Goal: Task Accomplishment & Management: Complete application form

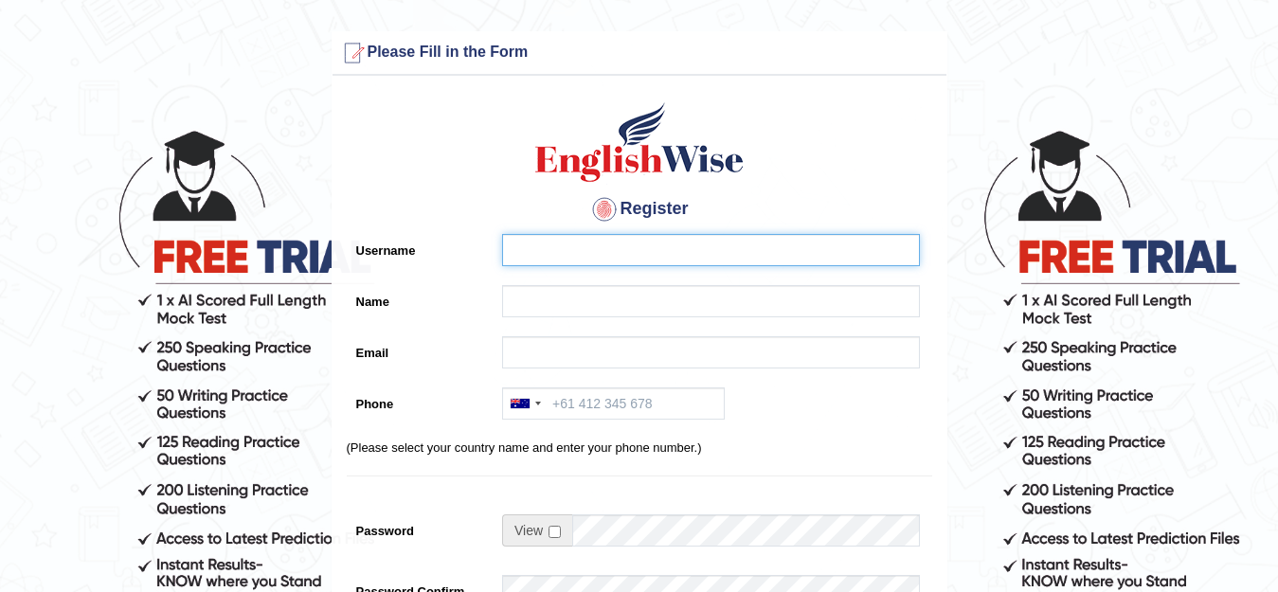
click at [599, 246] on input "Username" at bounding box center [711, 250] width 418 height 32
type input "ASAD CHEEMA"
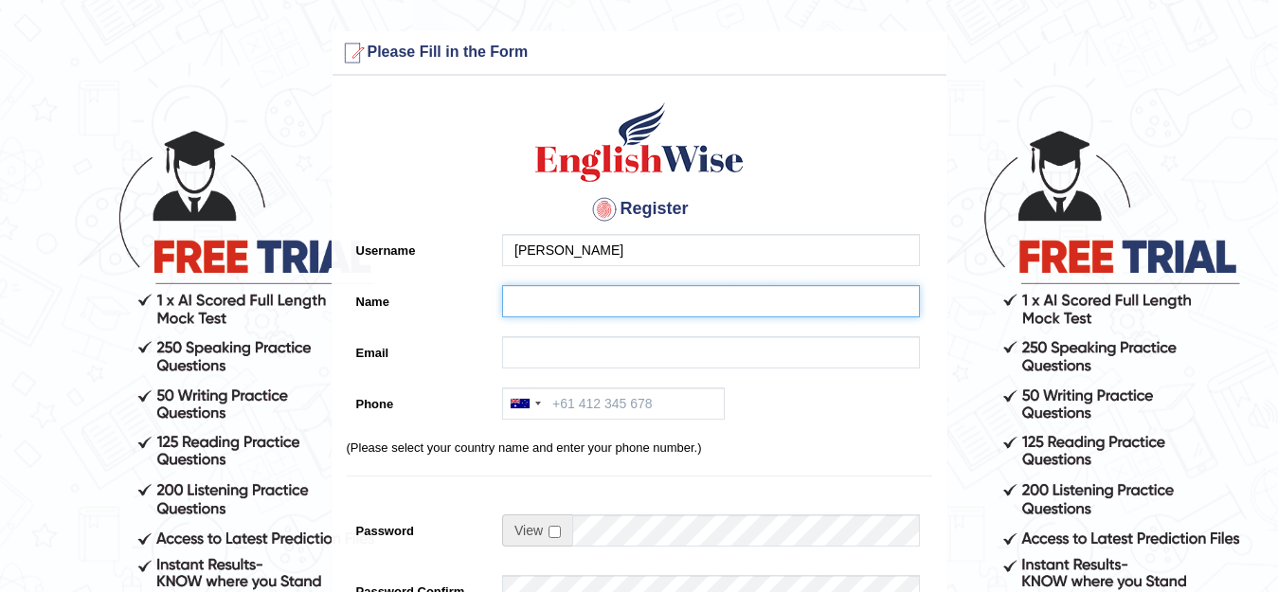
click at [561, 313] on input "Name" at bounding box center [711, 301] width 418 height 32
type input "asad naveed cheema"
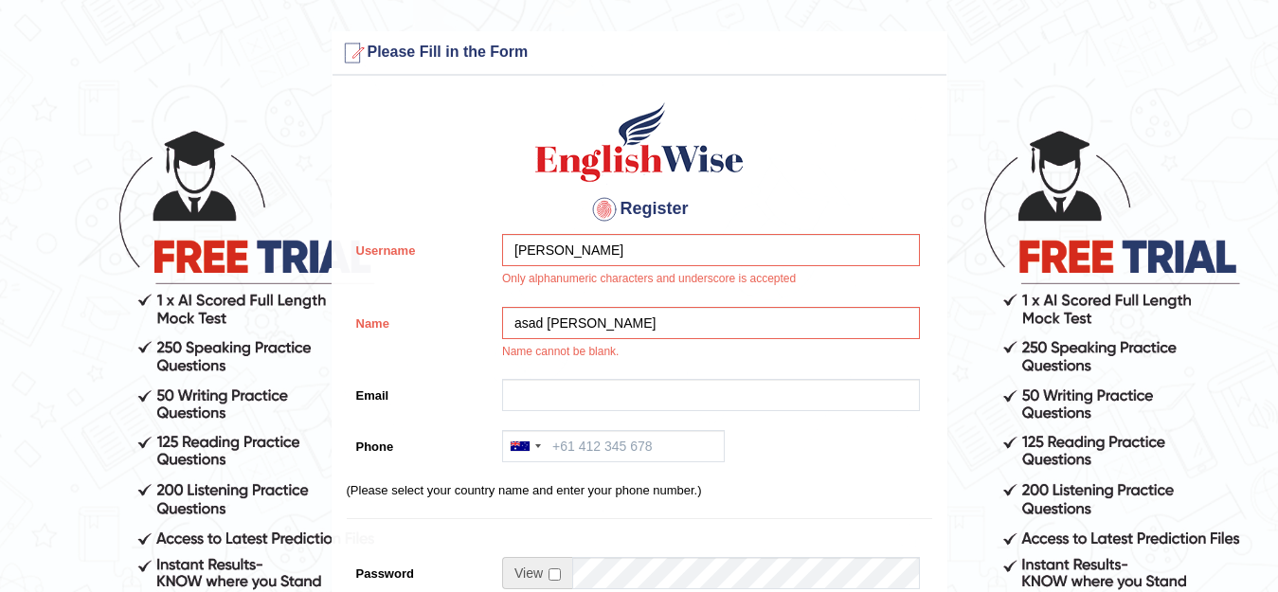
click at [619, 356] on div "asad naveed cheema Name cannot be blank." at bounding box center [705, 338] width 427 height 63
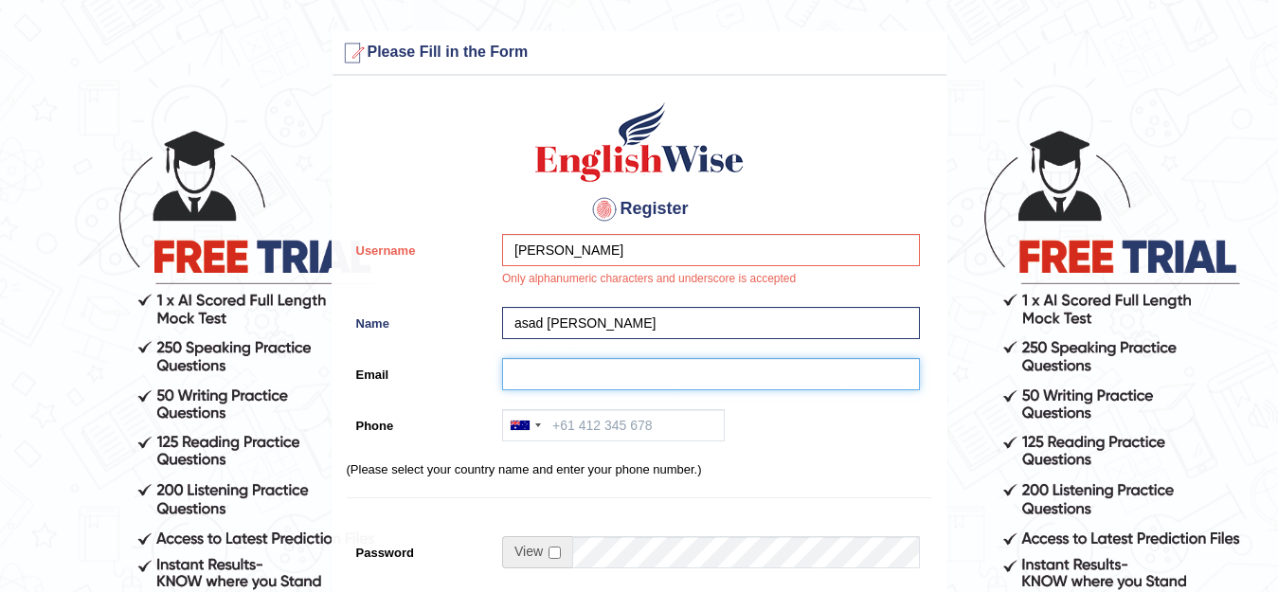
click at [509, 375] on input "Email" at bounding box center [711, 374] width 418 height 32
type input "cheemaasadnaveed@gmail.com"
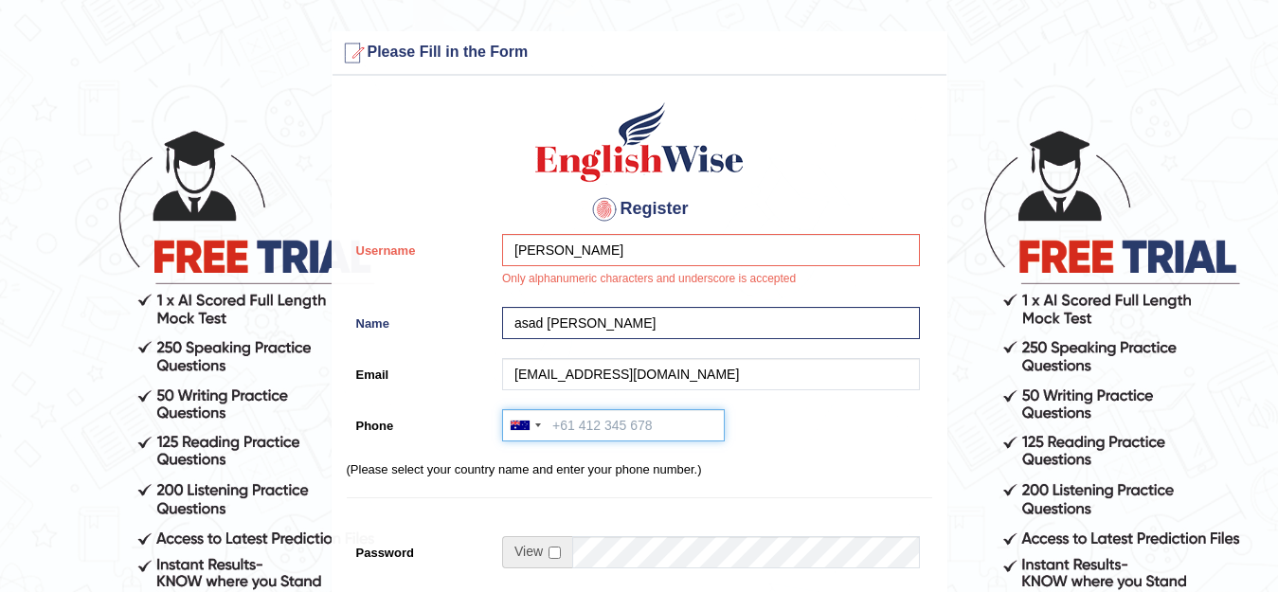
click at [589, 427] on input "Phone" at bounding box center [613, 425] width 223 height 32
click at [534, 424] on div at bounding box center [525, 425] width 44 height 30
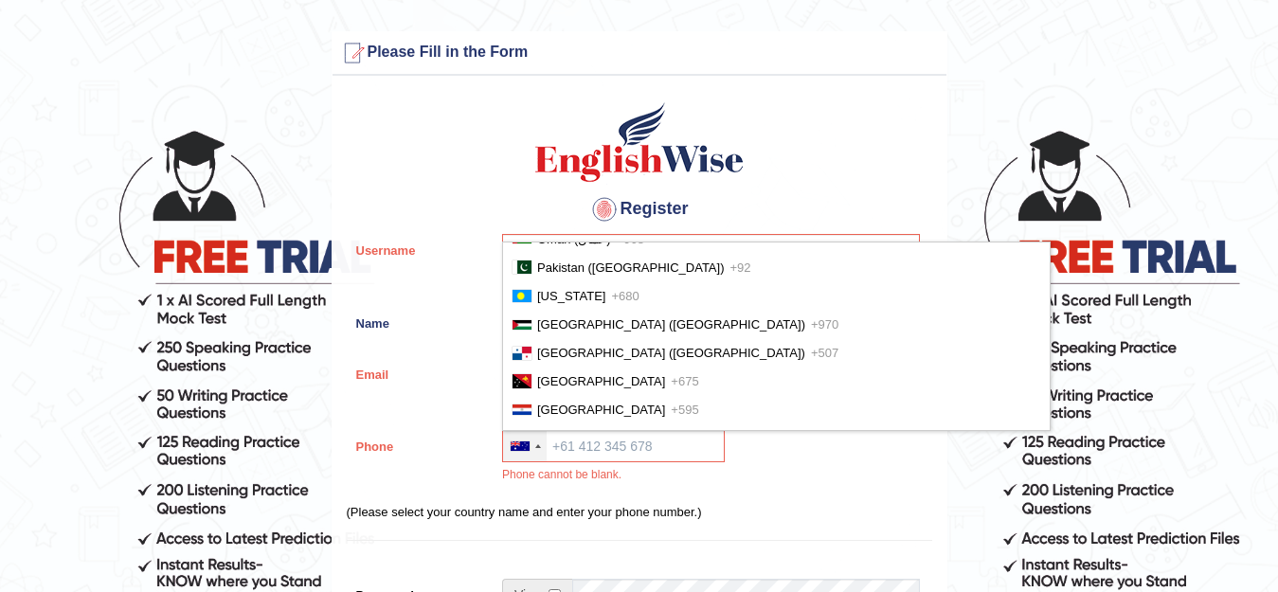
scroll to position [4861, 0]
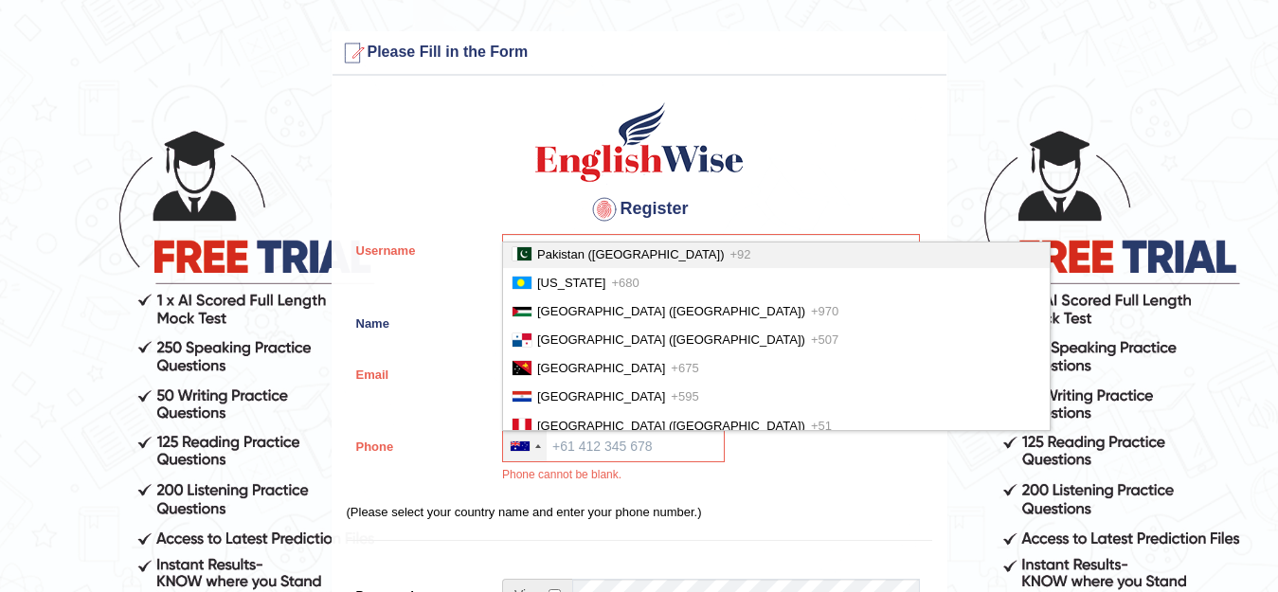
click at [693, 268] on li "Pakistan (‫پاکستان‬‎) +92" at bounding box center [776, 254] width 546 height 28
type input "+92"
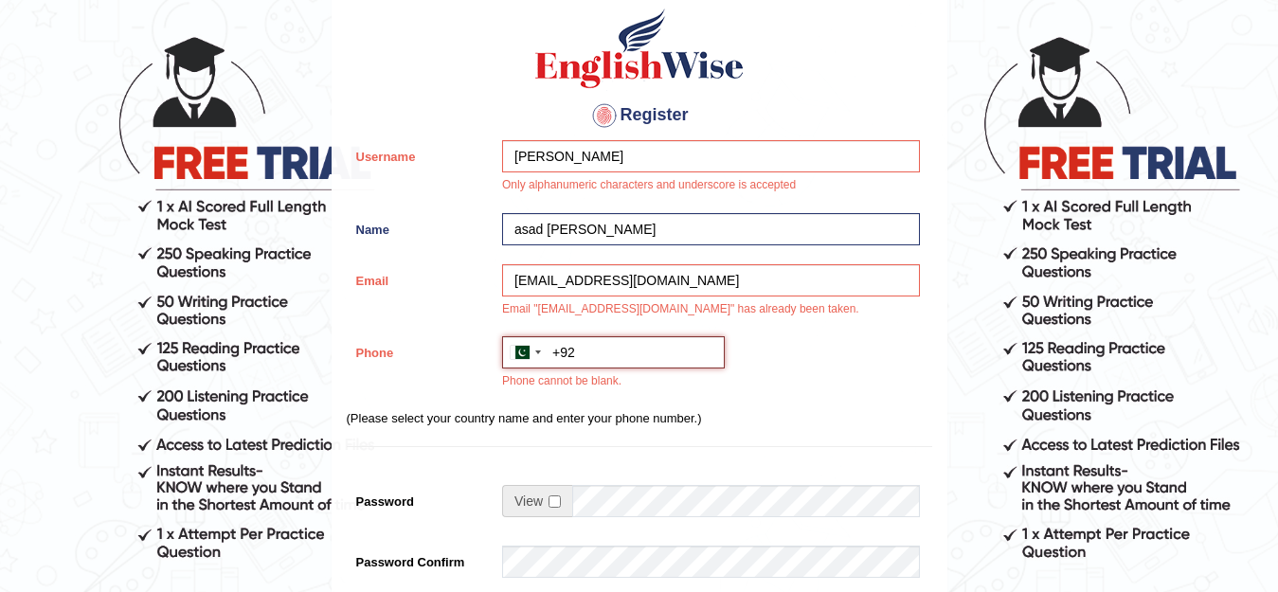
scroll to position [88, 0]
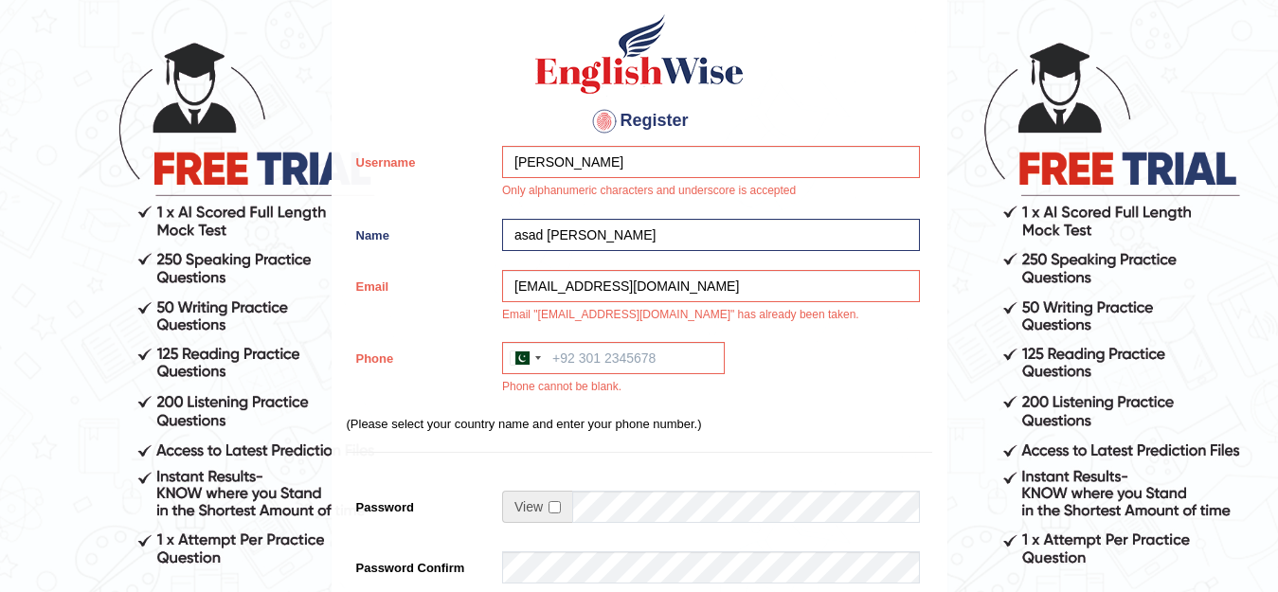
click at [686, 307] on div "cheemaasadnaveed@gmail.com Email "cheemaasadnaveed@gmail.com" has already been …" at bounding box center [705, 301] width 427 height 63
click at [652, 351] on input "Phone" at bounding box center [613, 358] width 223 height 32
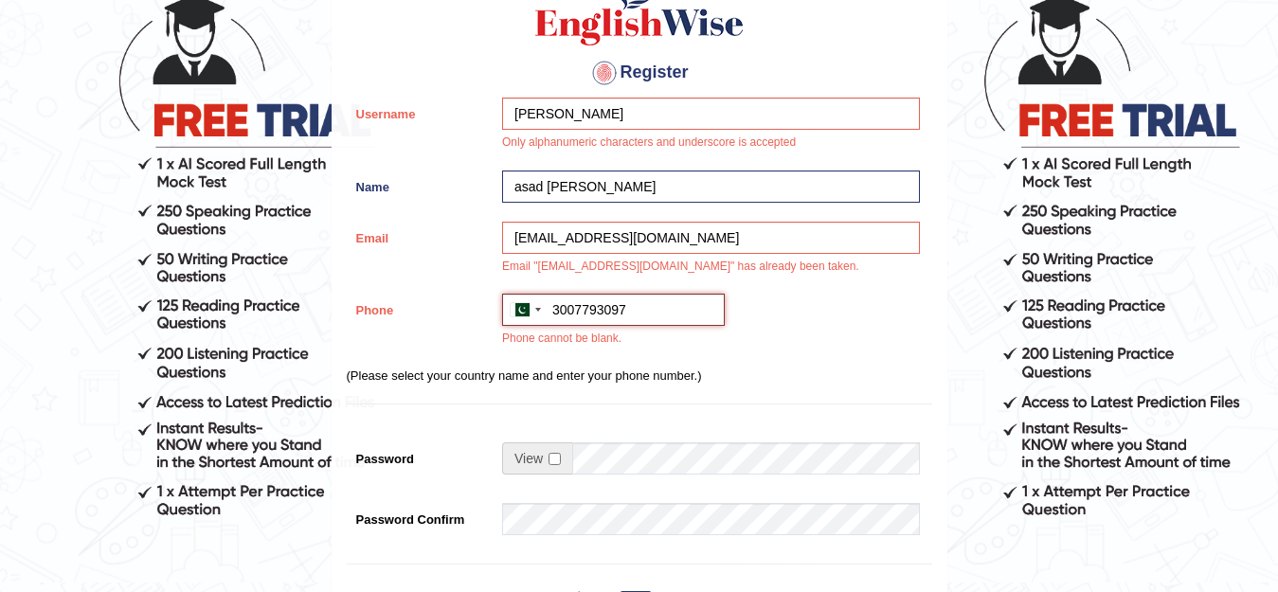
scroll to position [139, 0]
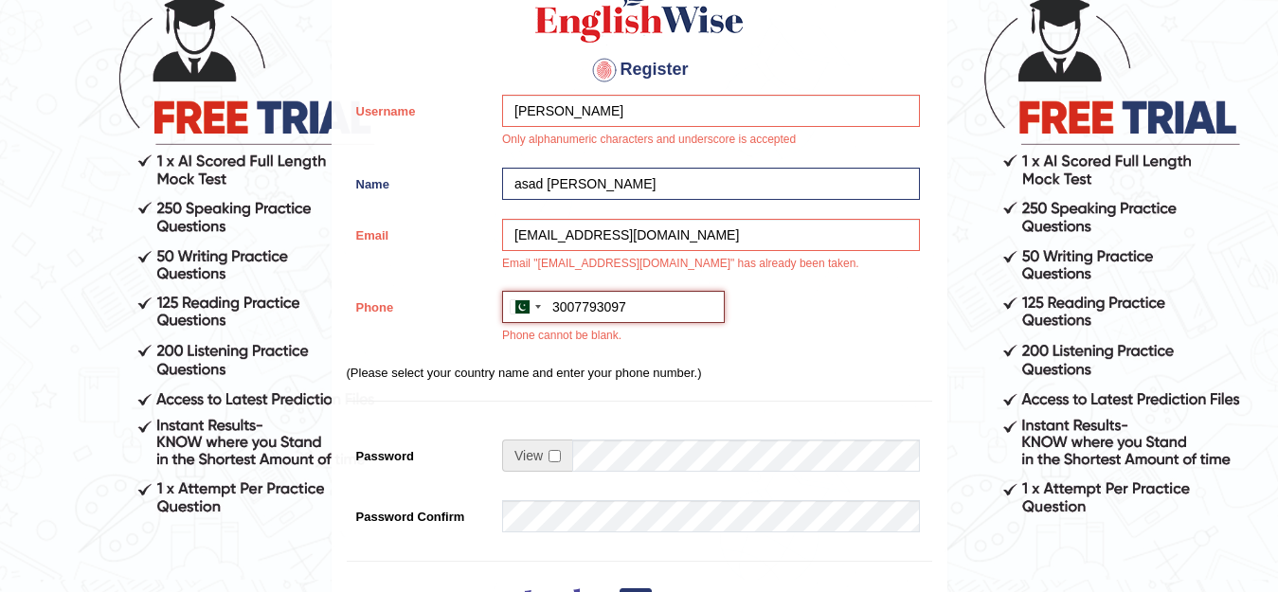
type input "3007793097"
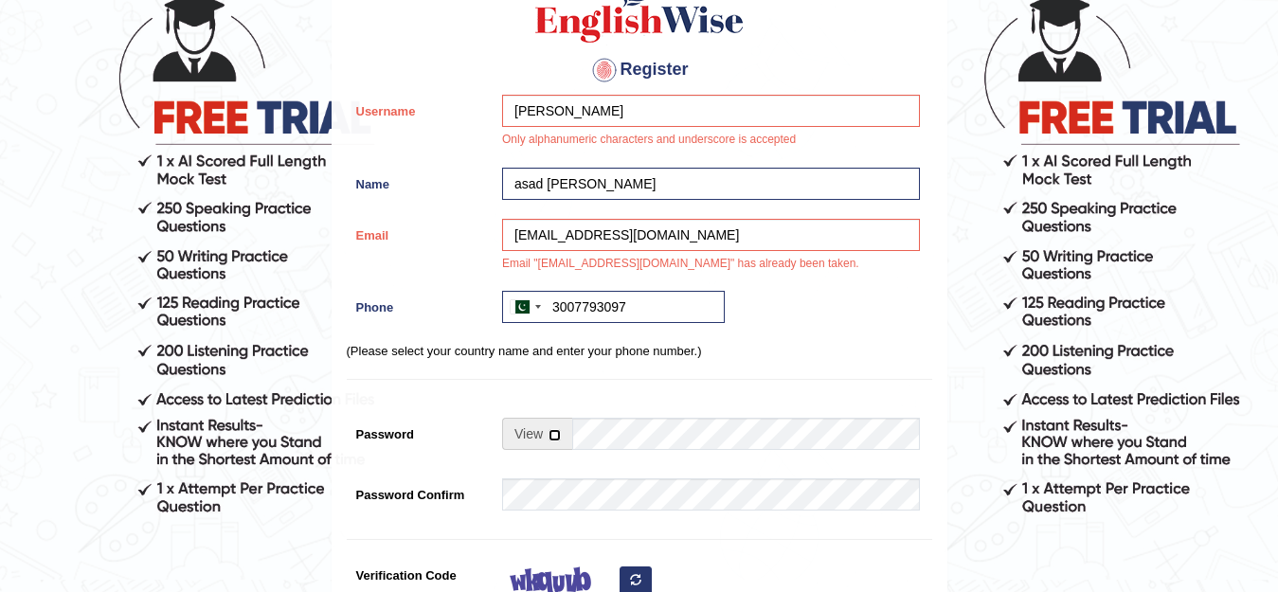
click at [549, 435] on input "checkbox" at bounding box center [554, 435] width 12 height 12
checkbox input "true"
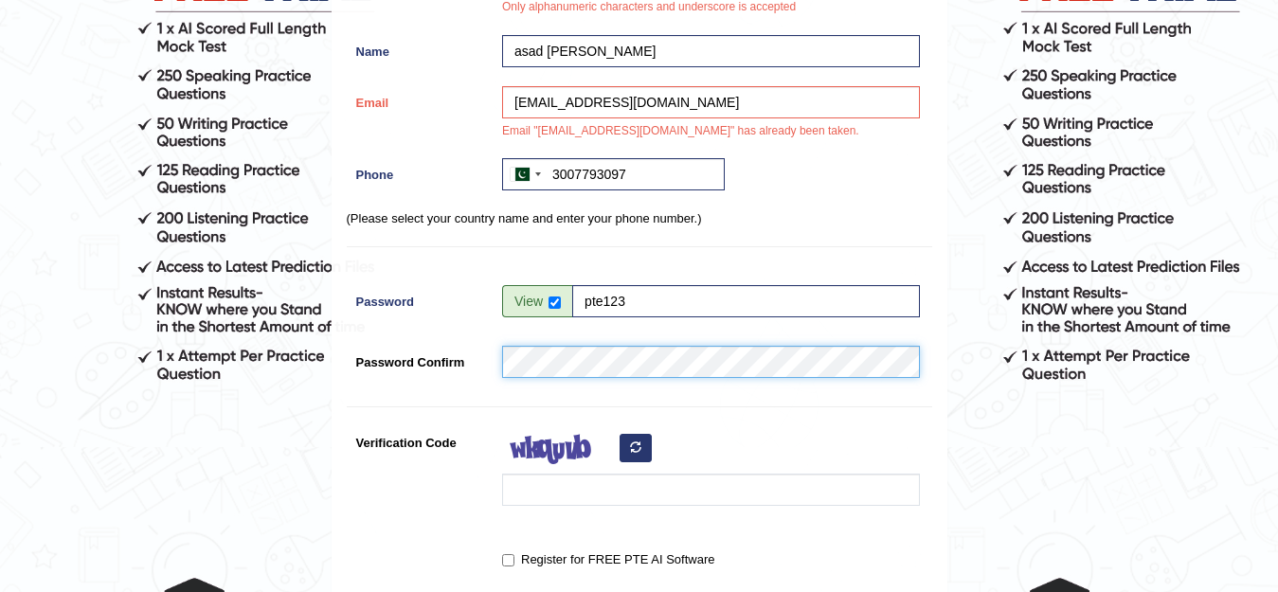
scroll to position [310, 0]
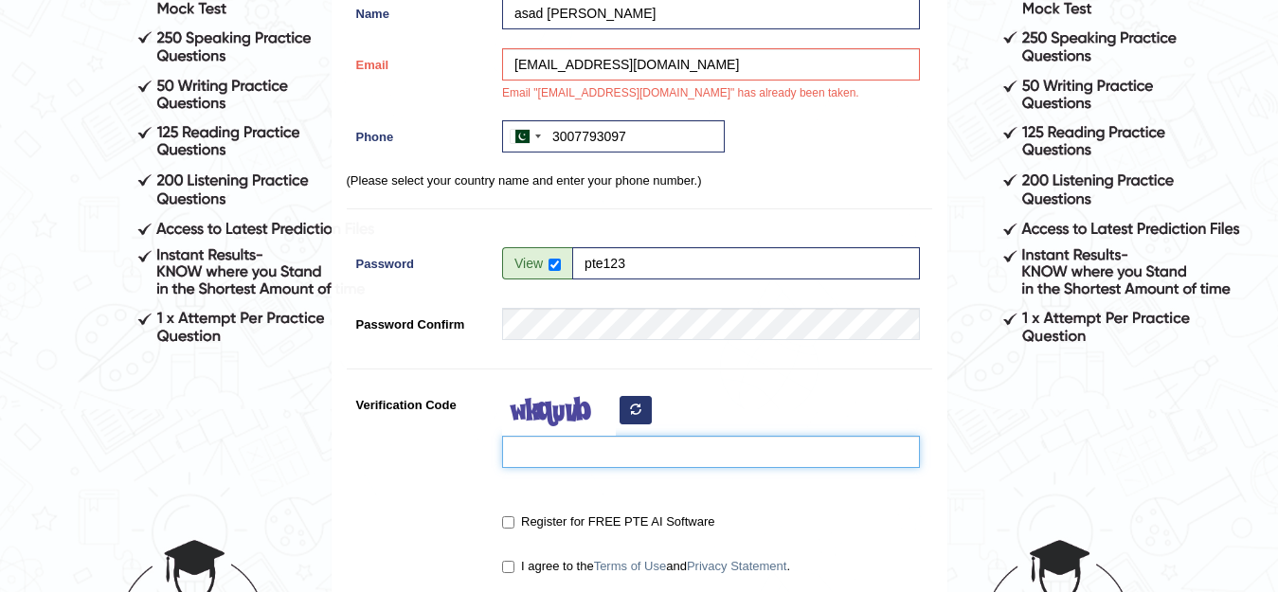
click at [527, 443] on input "Verification Code" at bounding box center [711, 452] width 418 height 32
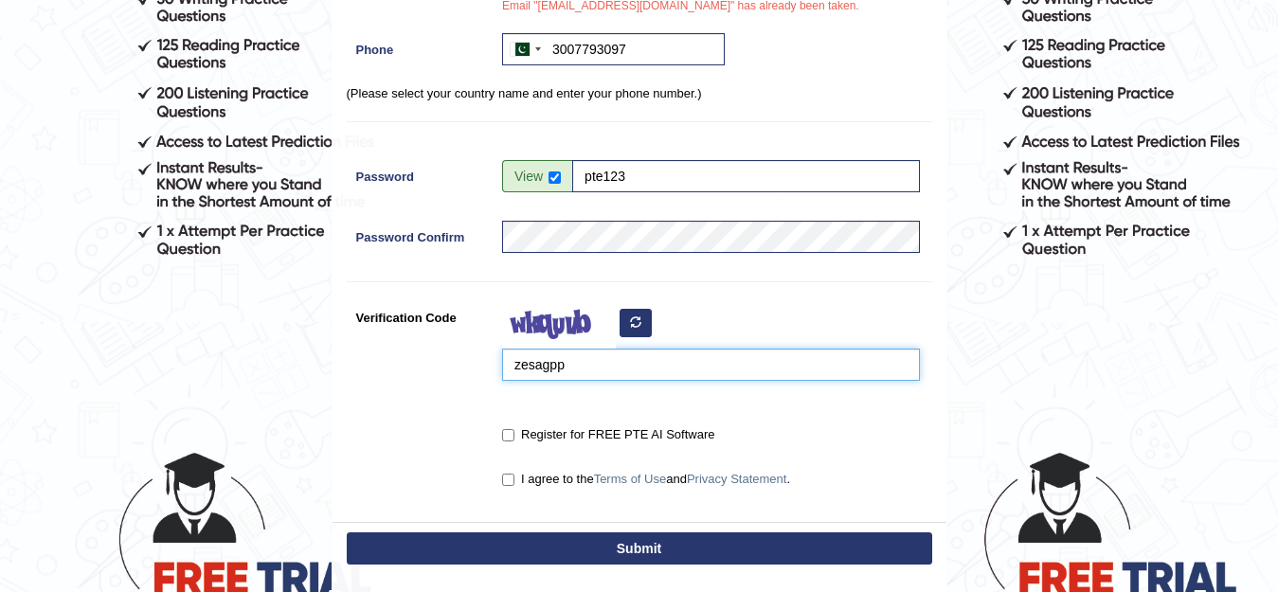
scroll to position [398, 0]
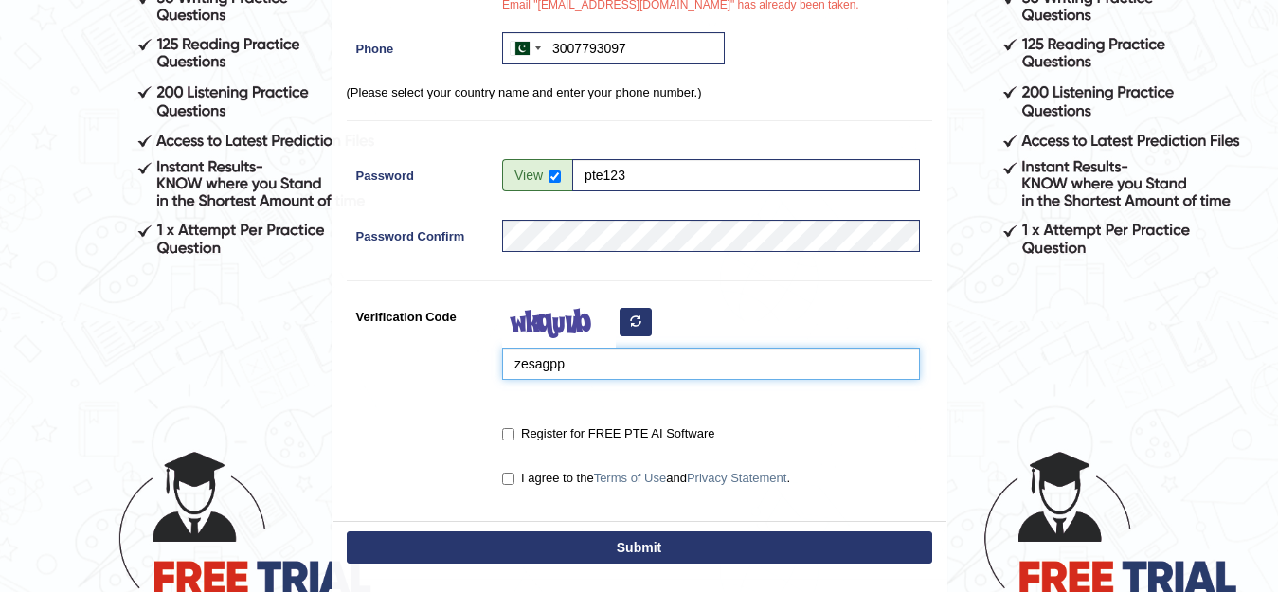
type input "zesagpp"
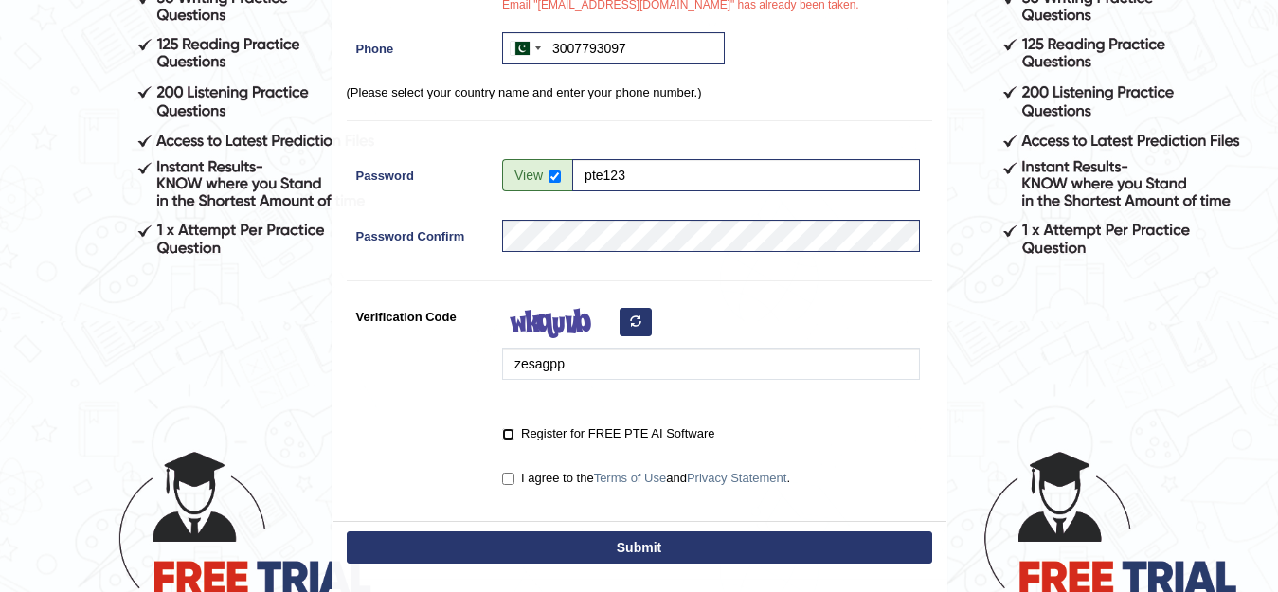
click at [510, 431] on input "Register for FREE PTE AI Software" at bounding box center [508, 434] width 12 height 12
checkbox input "true"
click at [508, 478] on input "I agree to the Terms of Use and Privacy Statement ." at bounding box center [508, 479] width 12 height 12
checkbox input "true"
click at [496, 550] on button "Submit" at bounding box center [639, 547] width 585 height 32
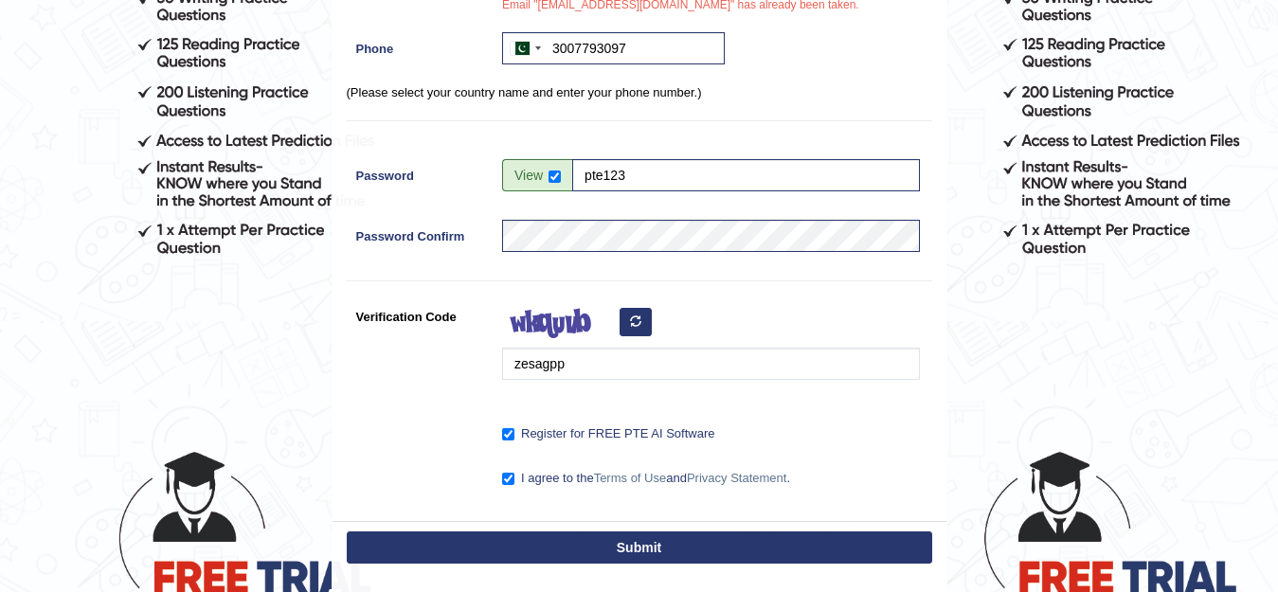
type input "+923007793097"
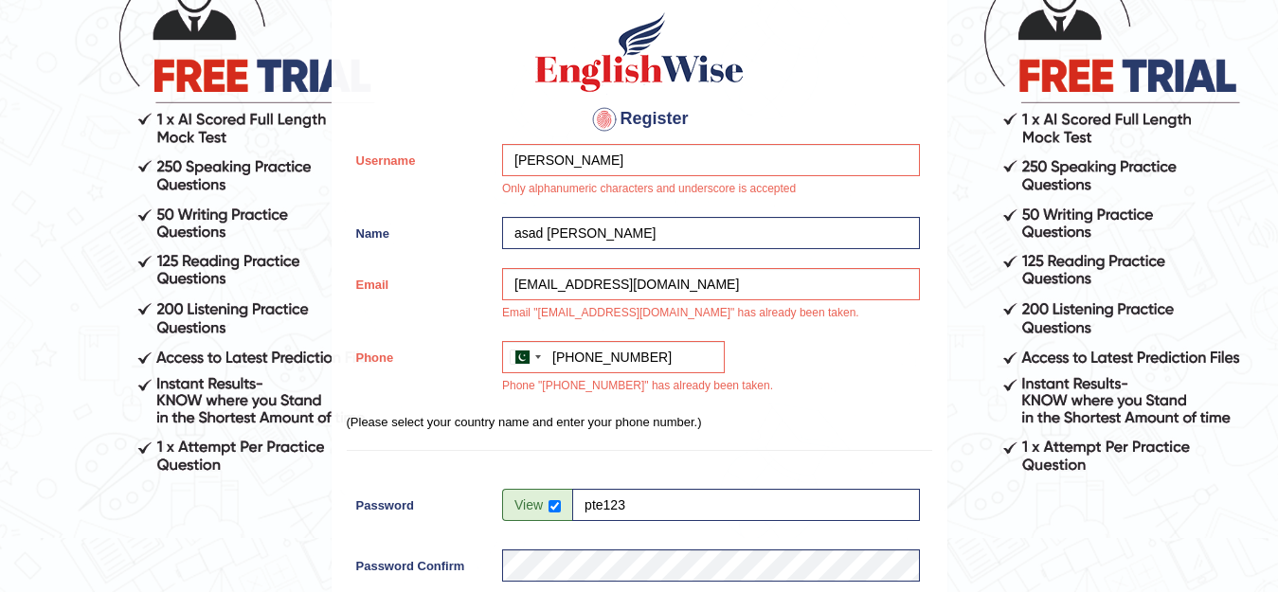
scroll to position [180, 0]
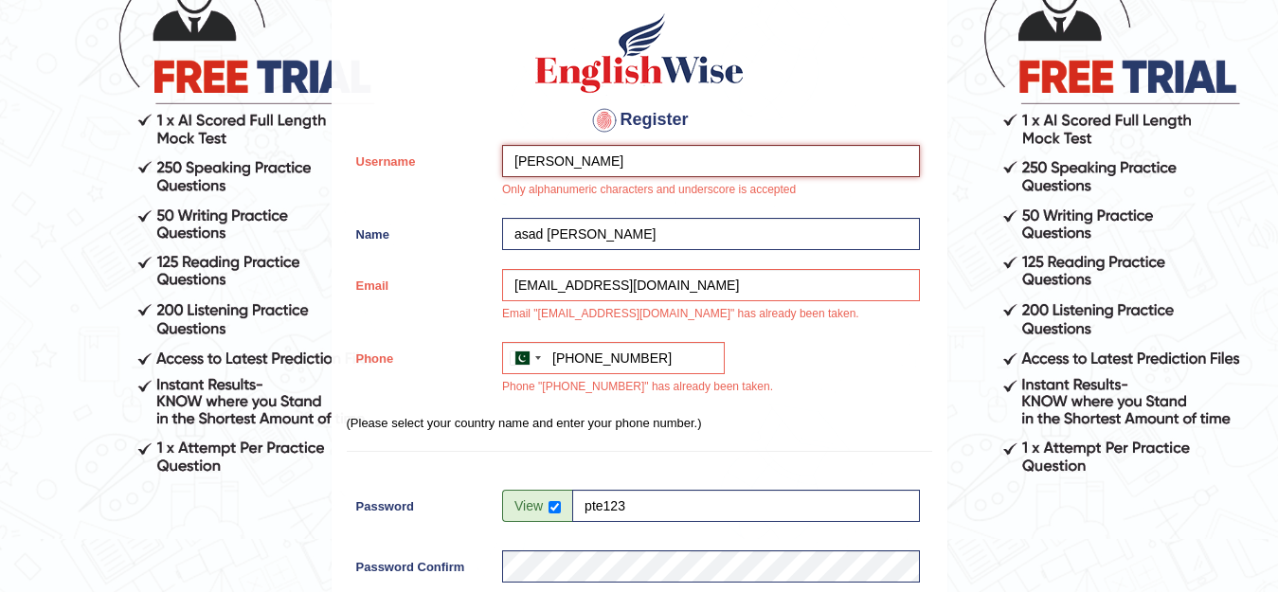
click at [696, 167] on input "ASAD CHEEMA" at bounding box center [711, 161] width 418 height 32
type input "A"
type input "asad123"
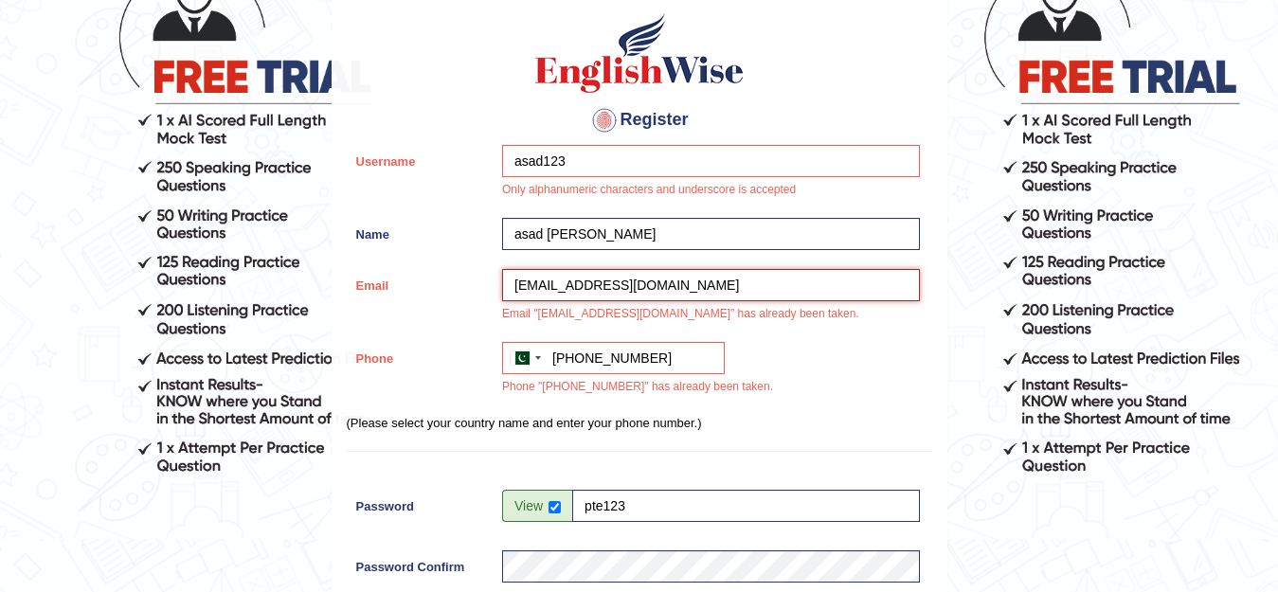
click at [710, 284] on input "cheemaasadnaveed@gmail.com" at bounding box center [711, 285] width 418 height 32
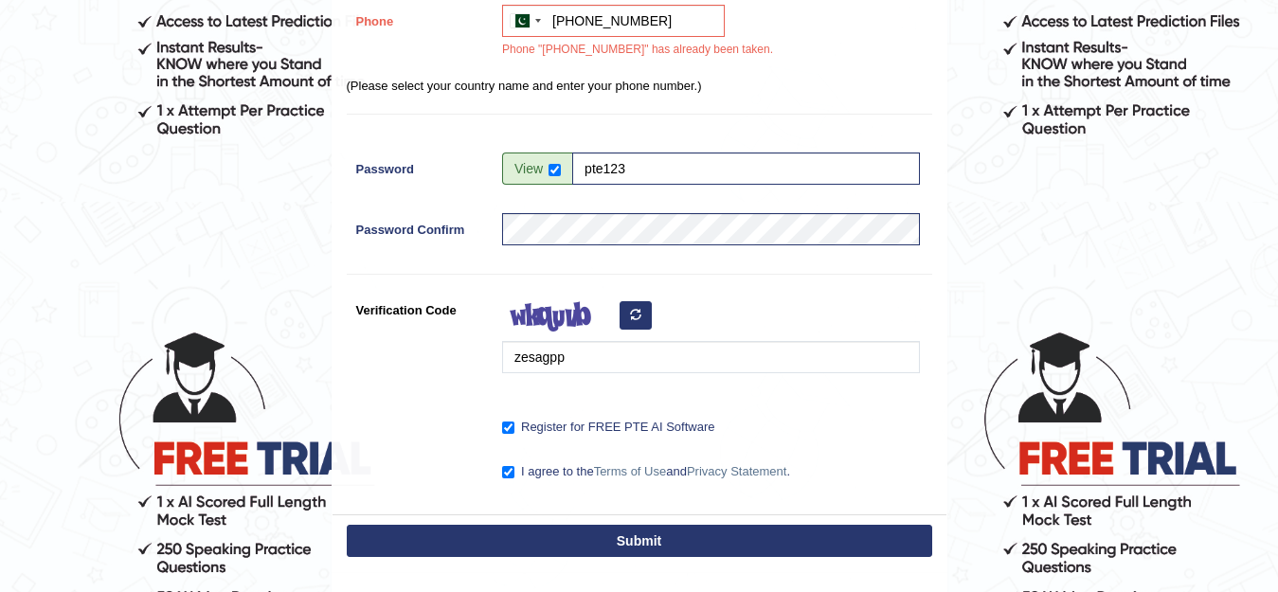
scroll to position [521, 0]
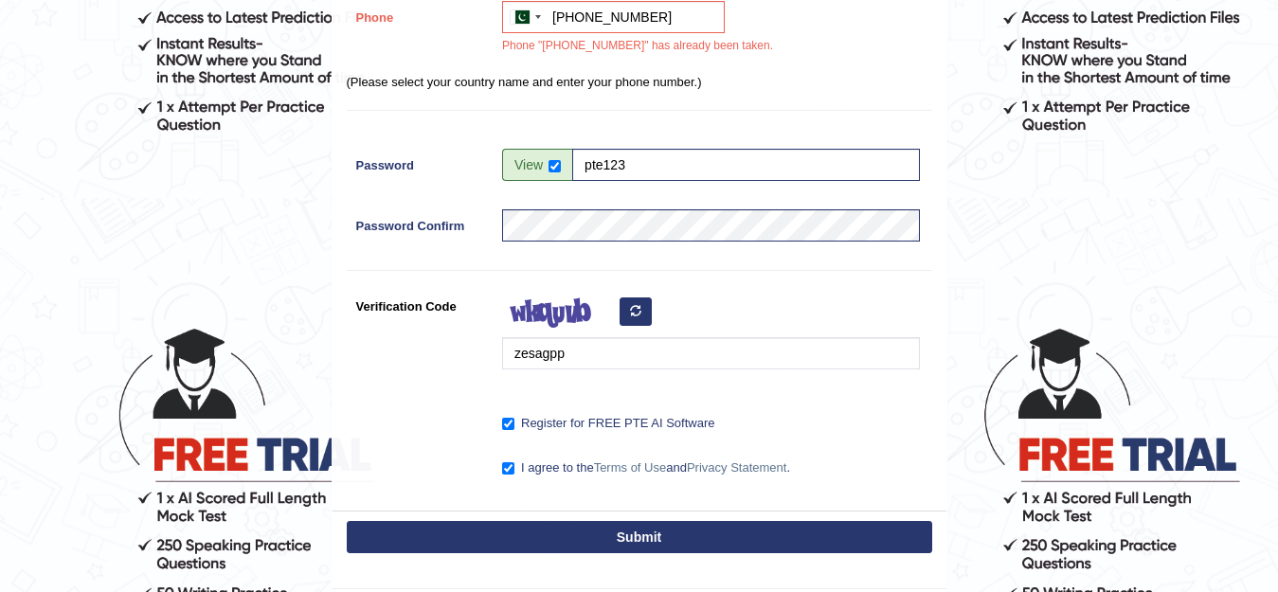
click at [641, 533] on button "Submit" at bounding box center [639, 537] width 585 height 32
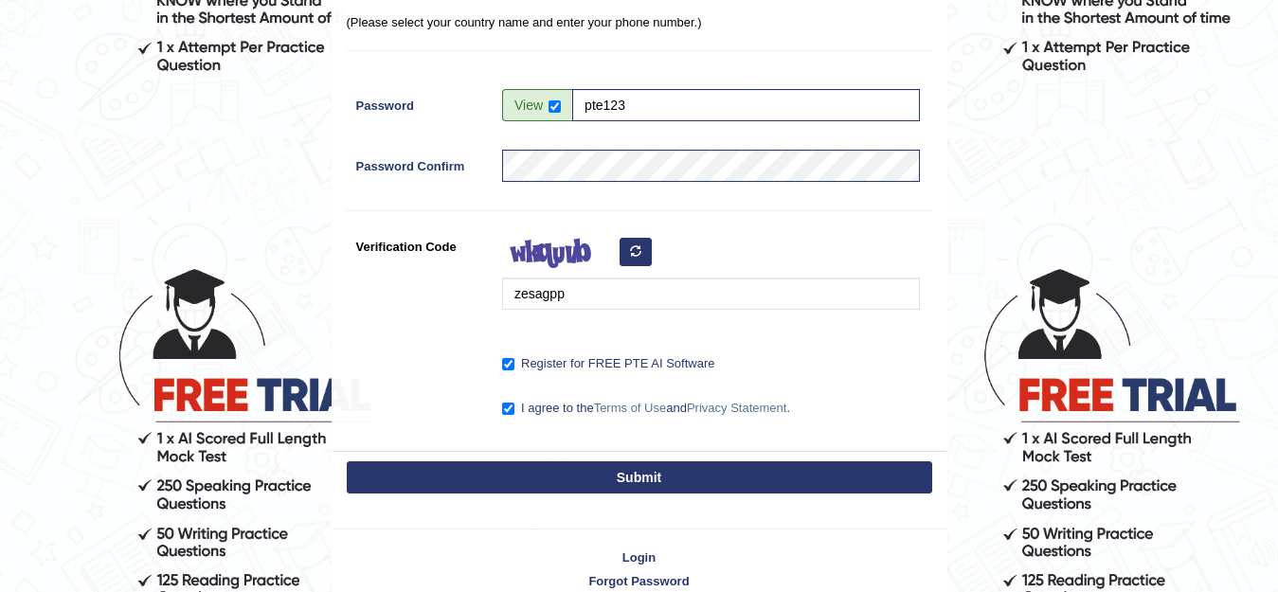
scroll to position [580, 0]
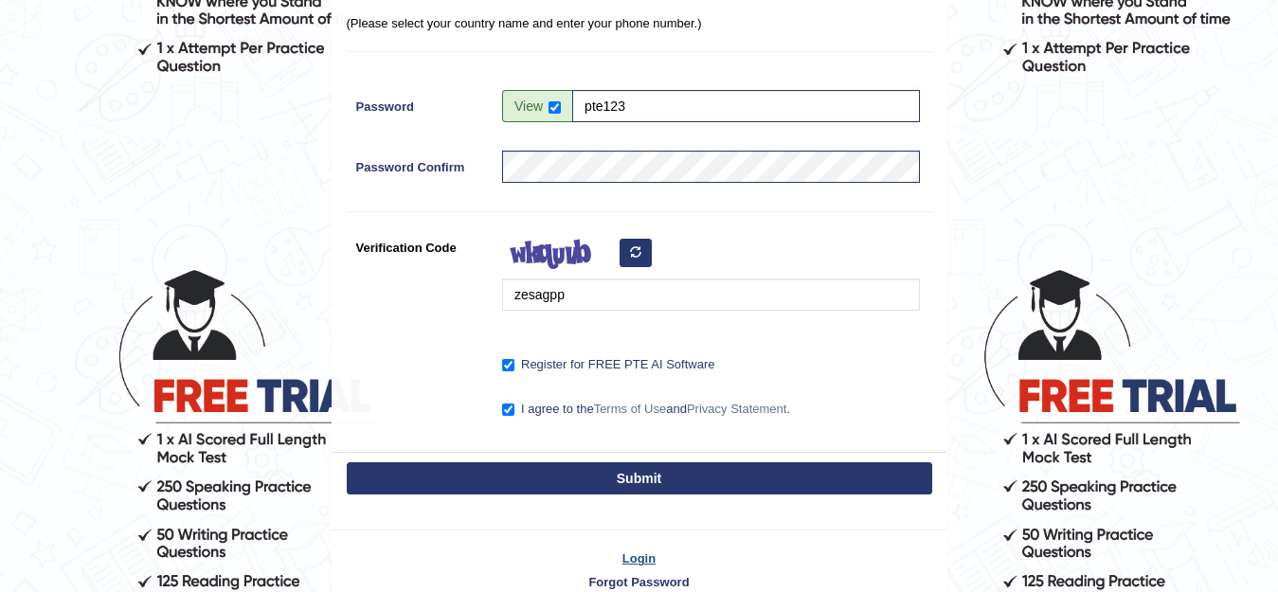
click at [634, 554] on link "Login" at bounding box center [639, 558] width 614 height 18
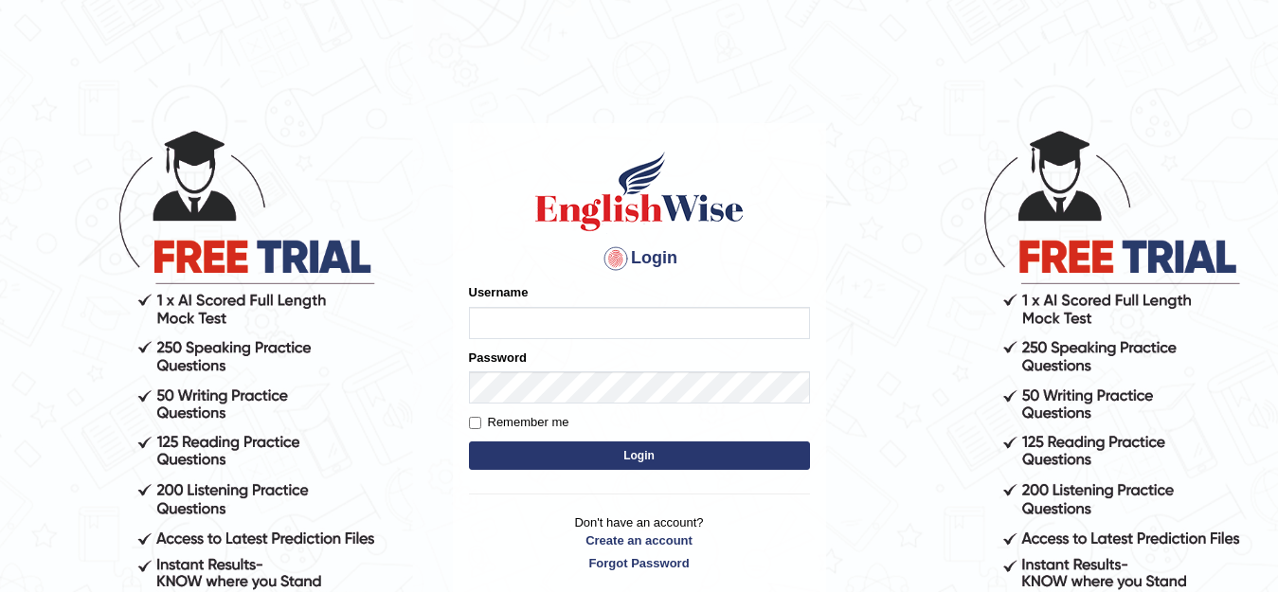
click at [530, 314] on input "Username" at bounding box center [639, 323] width 341 height 32
type input "asad123"
click at [529, 443] on button "Login" at bounding box center [639, 455] width 341 height 28
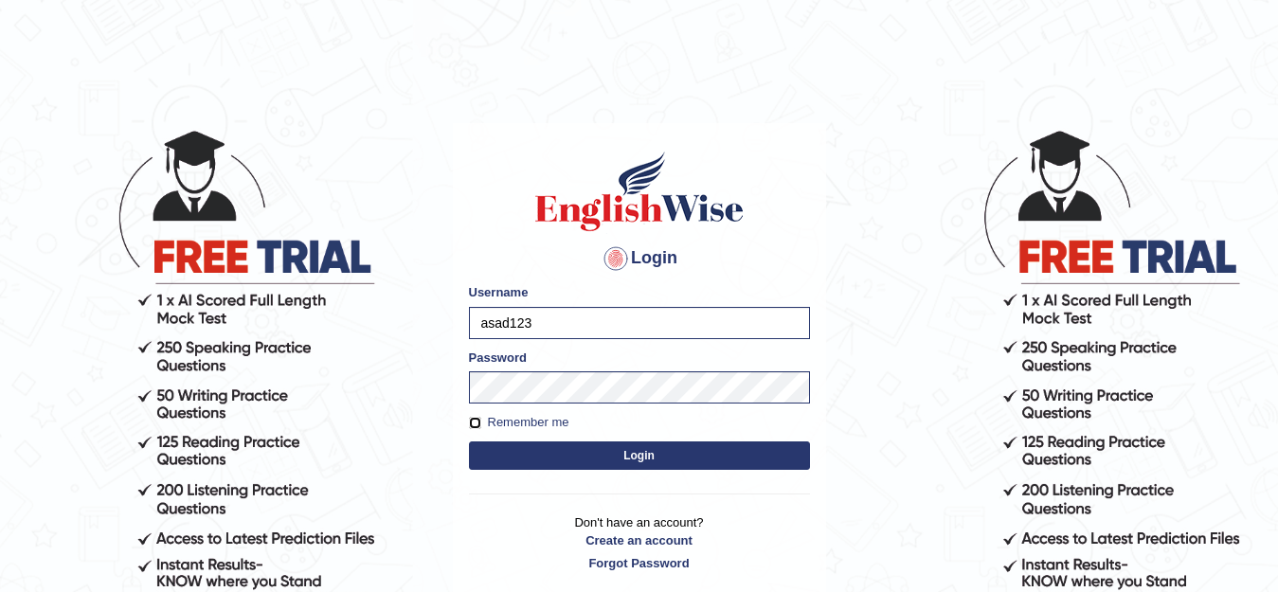
click at [480, 418] on input "Remember me" at bounding box center [475, 423] width 12 height 12
checkbox input "true"
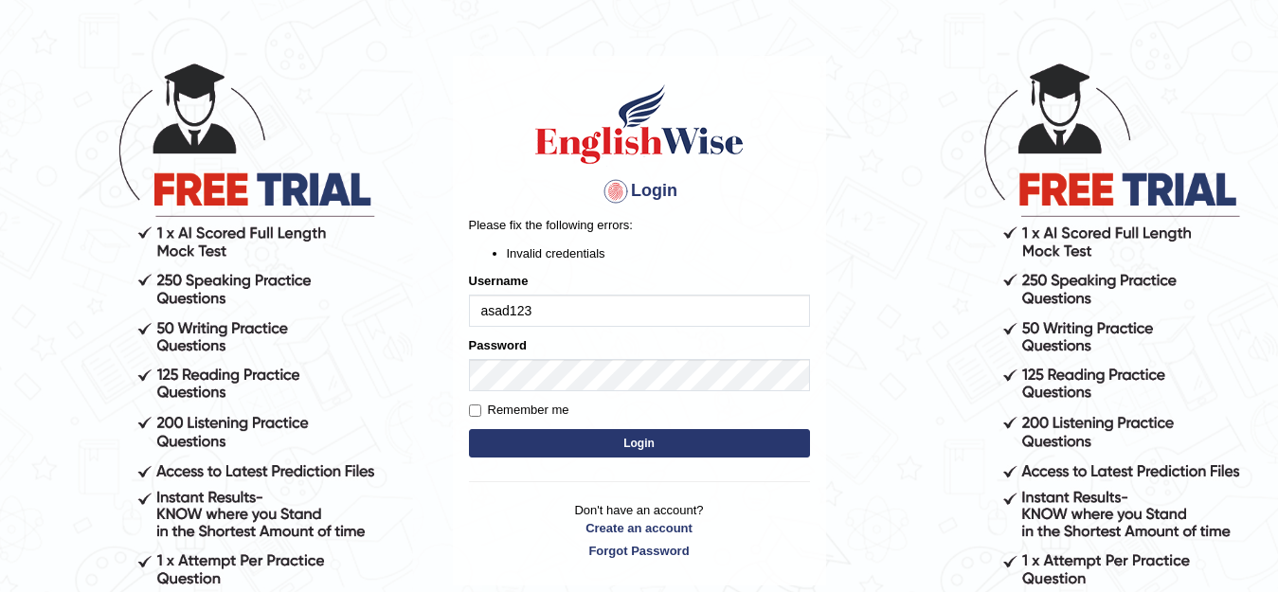
scroll to position [69, 0]
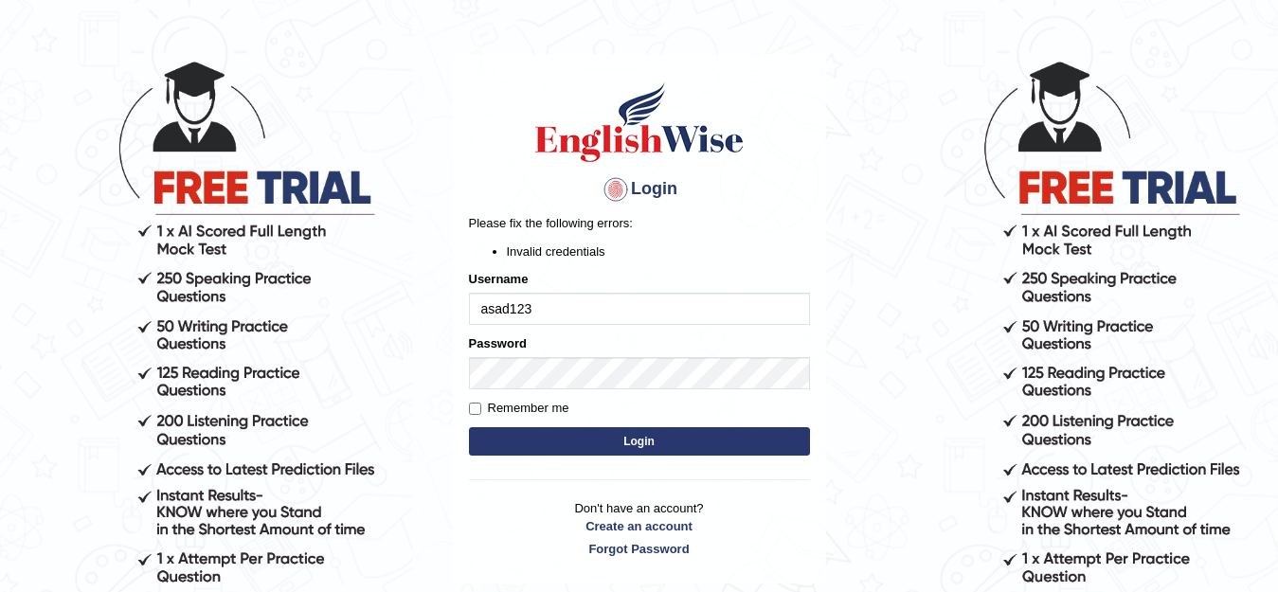
click at [591, 442] on button "Login" at bounding box center [639, 441] width 341 height 28
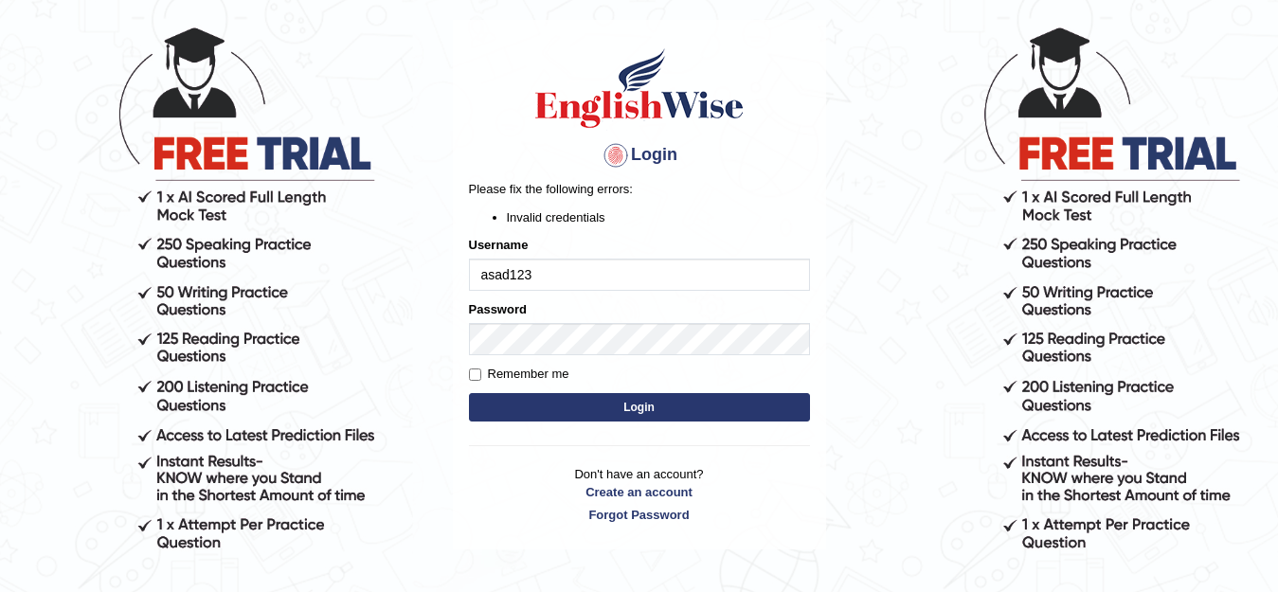
scroll to position [133, 0]
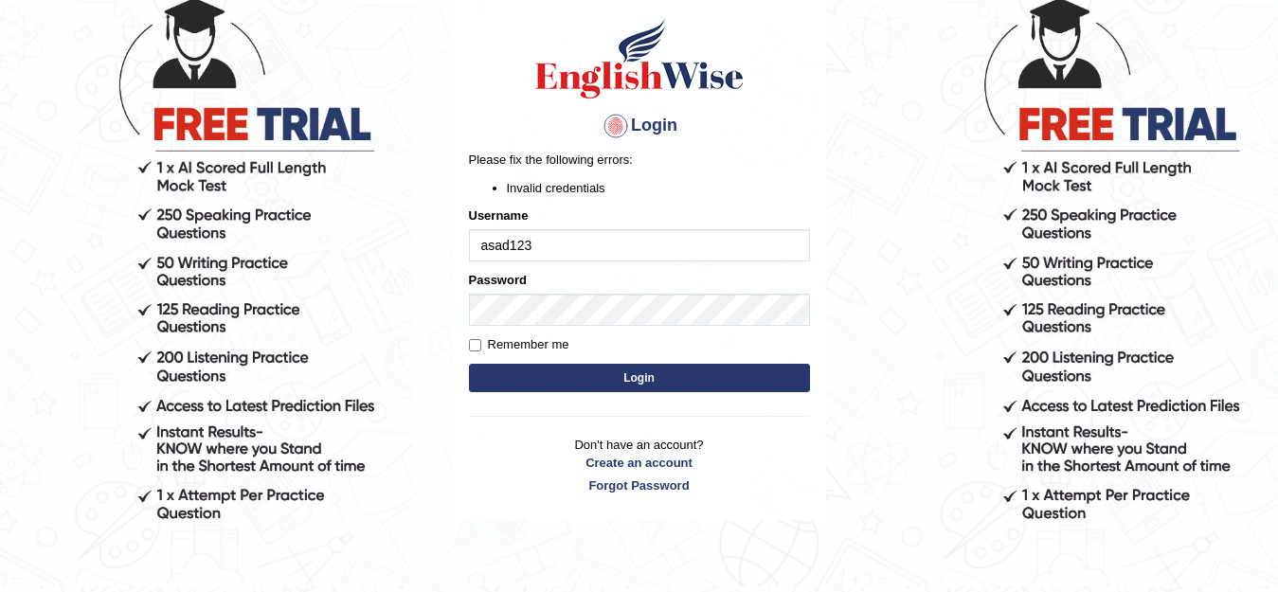
click at [641, 380] on button "Login" at bounding box center [639, 378] width 341 height 28
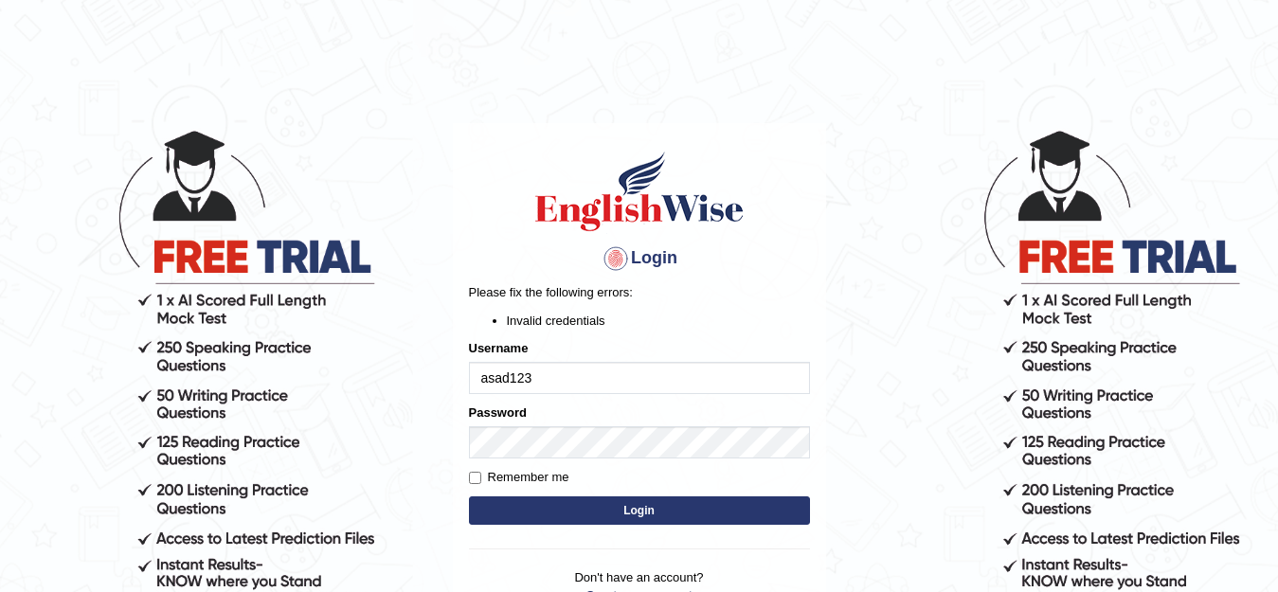
click at [593, 372] on input "asad123" at bounding box center [639, 378] width 341 height 32
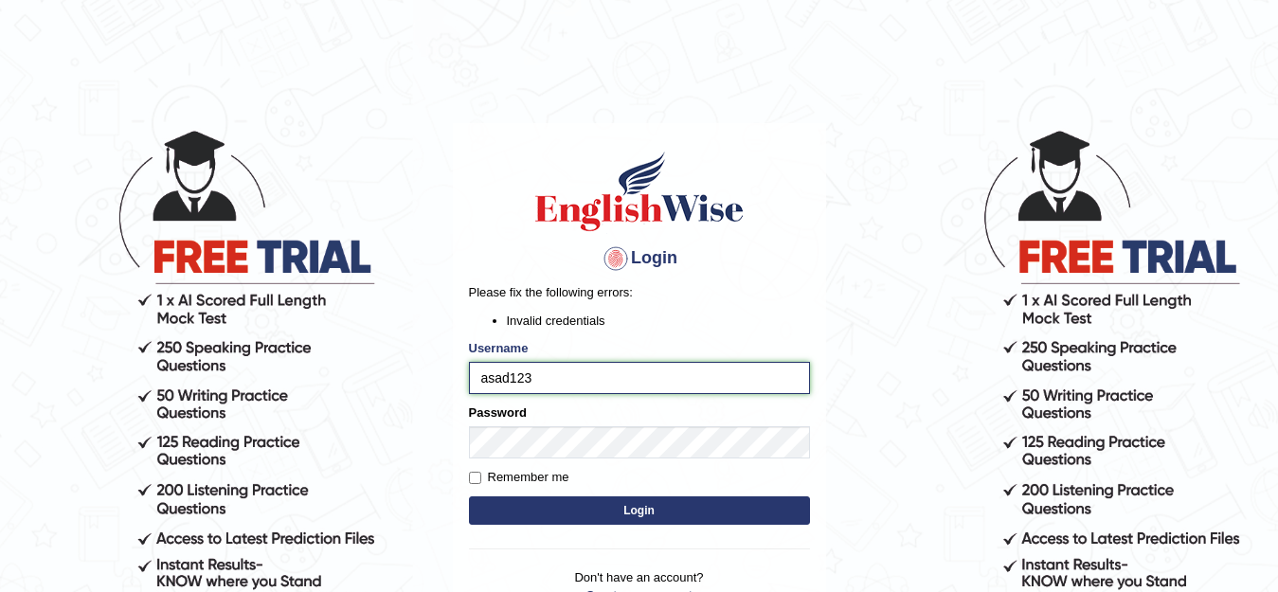
click at [548, 379] on input "asad123" at bounding box center [639, 378] width 341 height 32
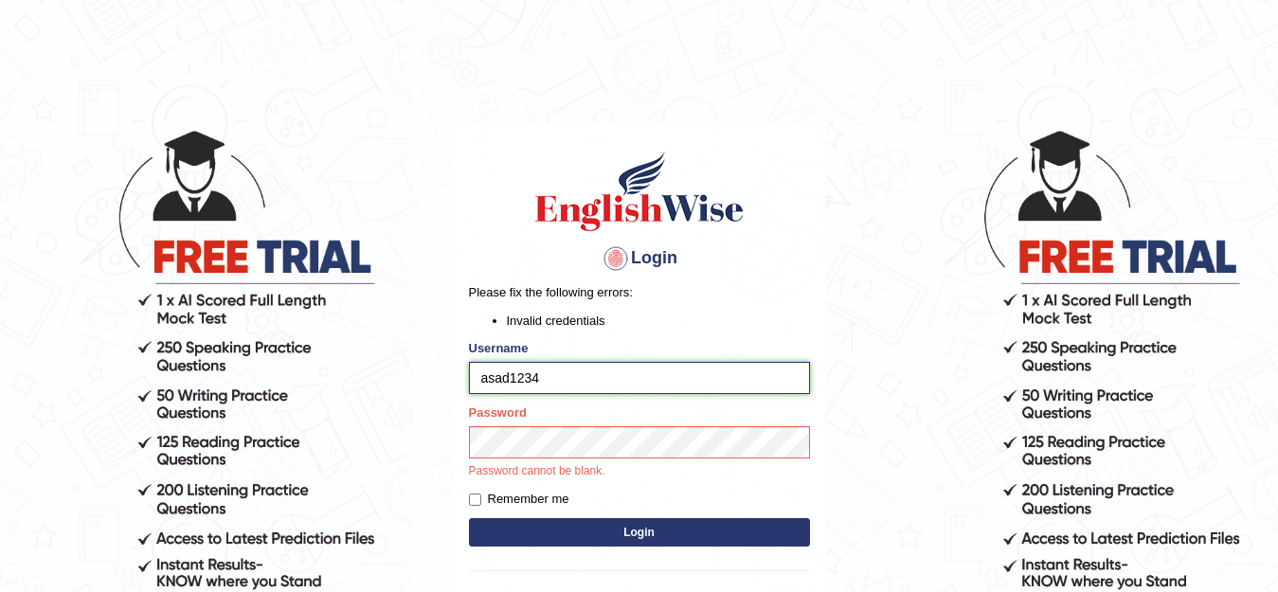
type input "asad1234"
click at [467, 492] on div "Login Please fix the following errors: Invalid credentials Username asad1234 Pa…" at bounding box center [639, 398] width 373 height 550
click at [475, 498] on input "Remember me" at bounding box center [475, 499] width 12 height 12
checkbox input "true"
click at [544, 531] on button "Login" at bounding box center [639, 532] width 341 height 28
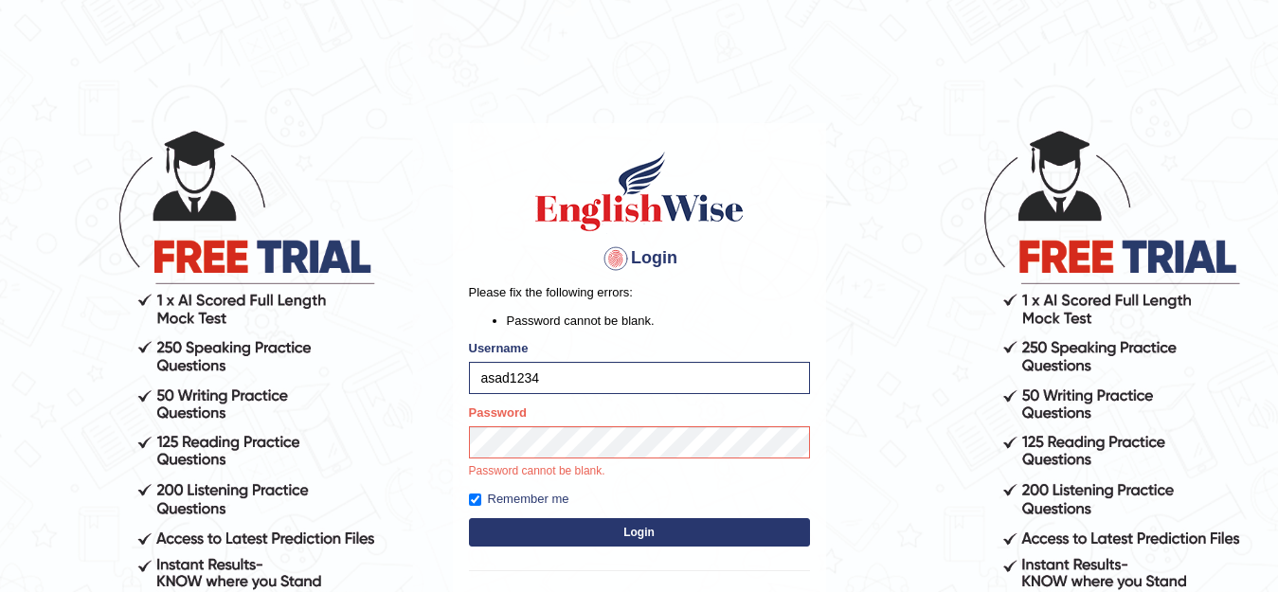
click at [544, 531] on button "Login" at bounding box center [639, 532] width 341 height 28
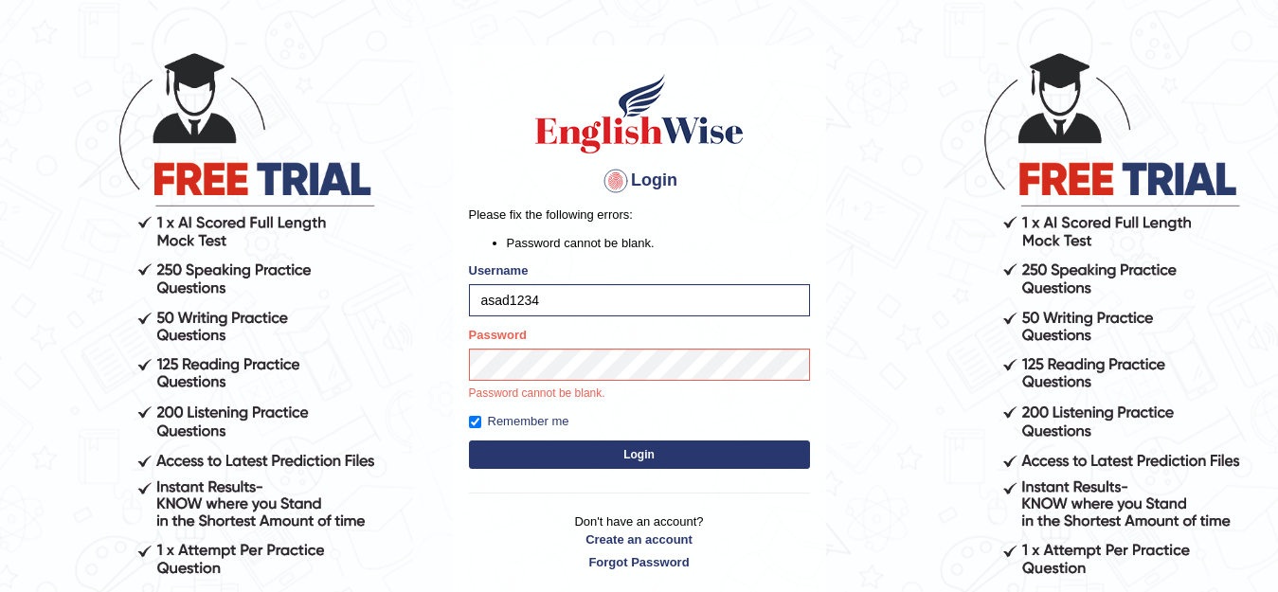
scroll to position [88, 0]
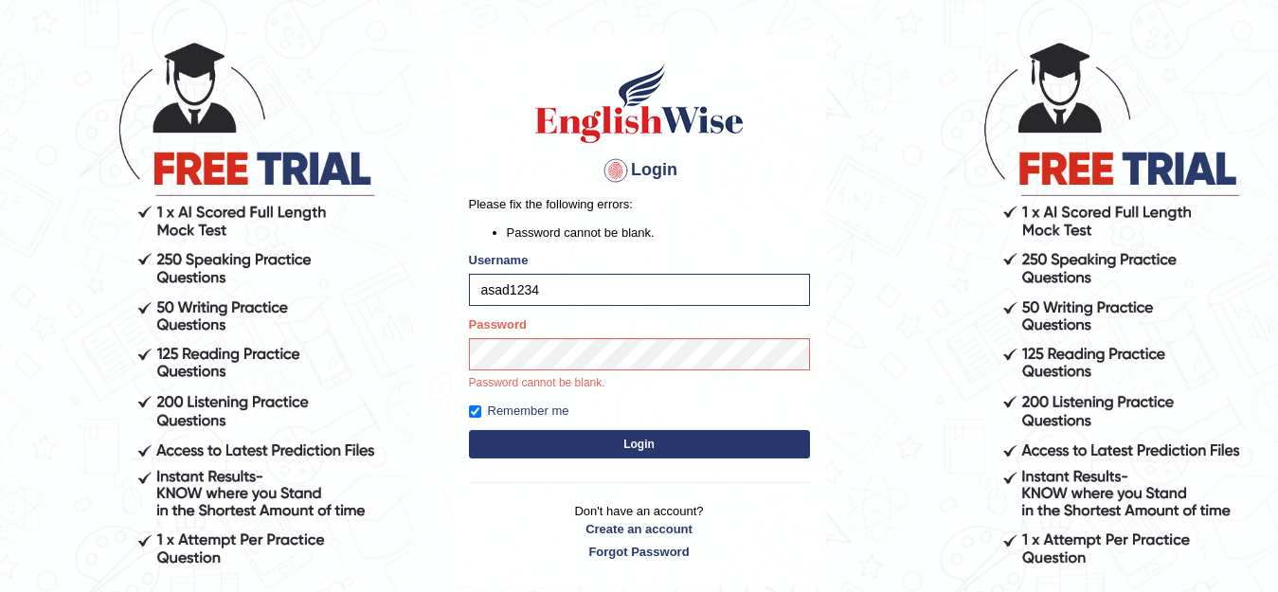
click at [594, 444] on button "Login" at bounding box center [639, 444] width 341 height 28
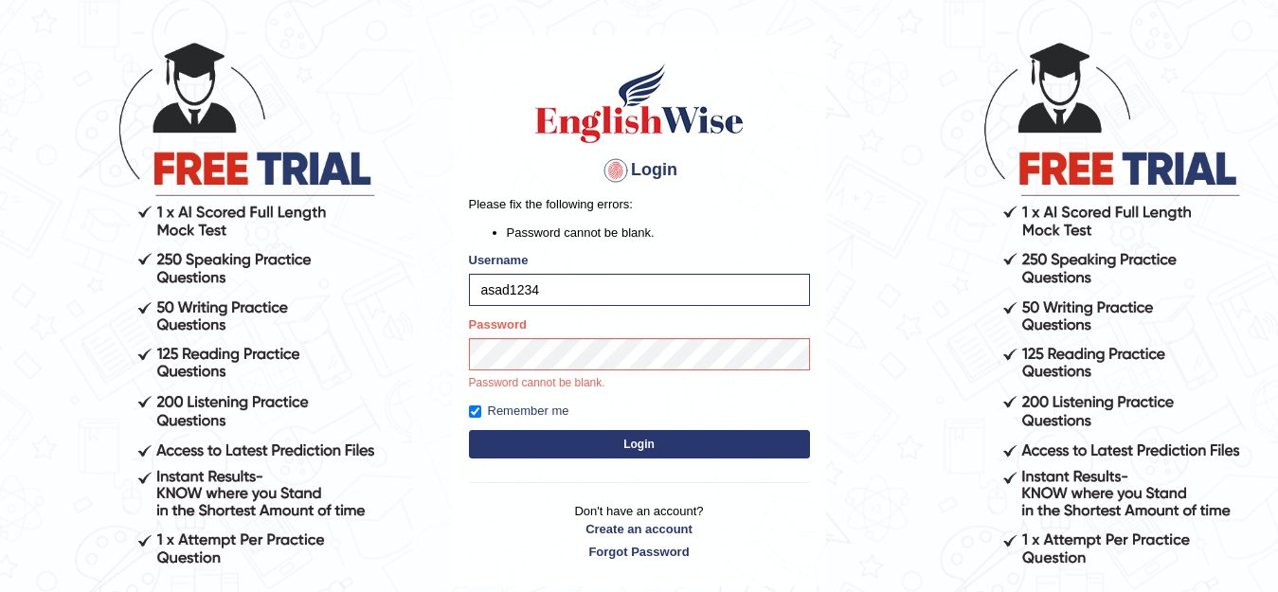
click at [598, 437] on button "Login" at bounding box center [639, 444] width 341 height 28
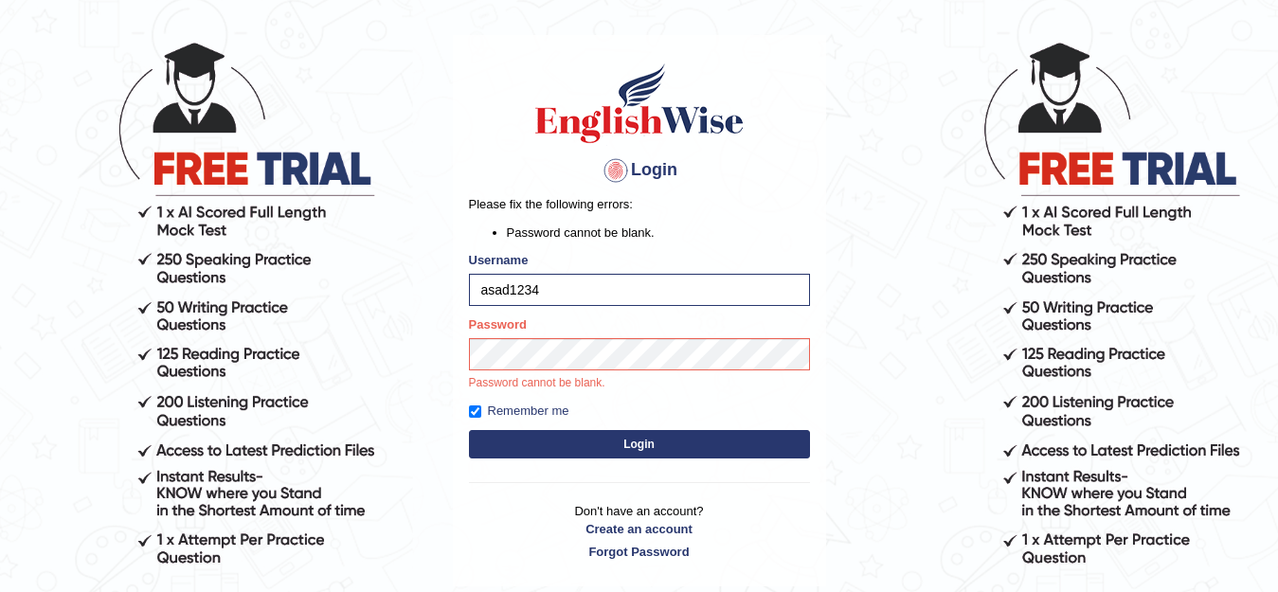
click at [598, 437] on button "Login" at bounding box center [639, 444] width 341 height 28
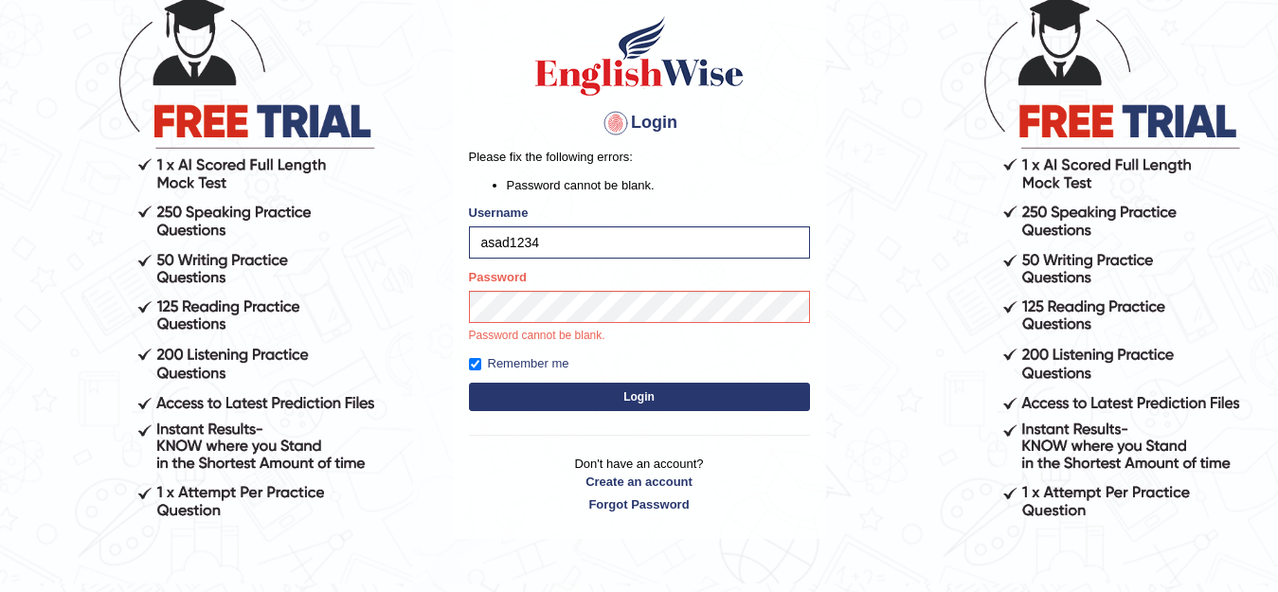
scroll to position [188, 0]
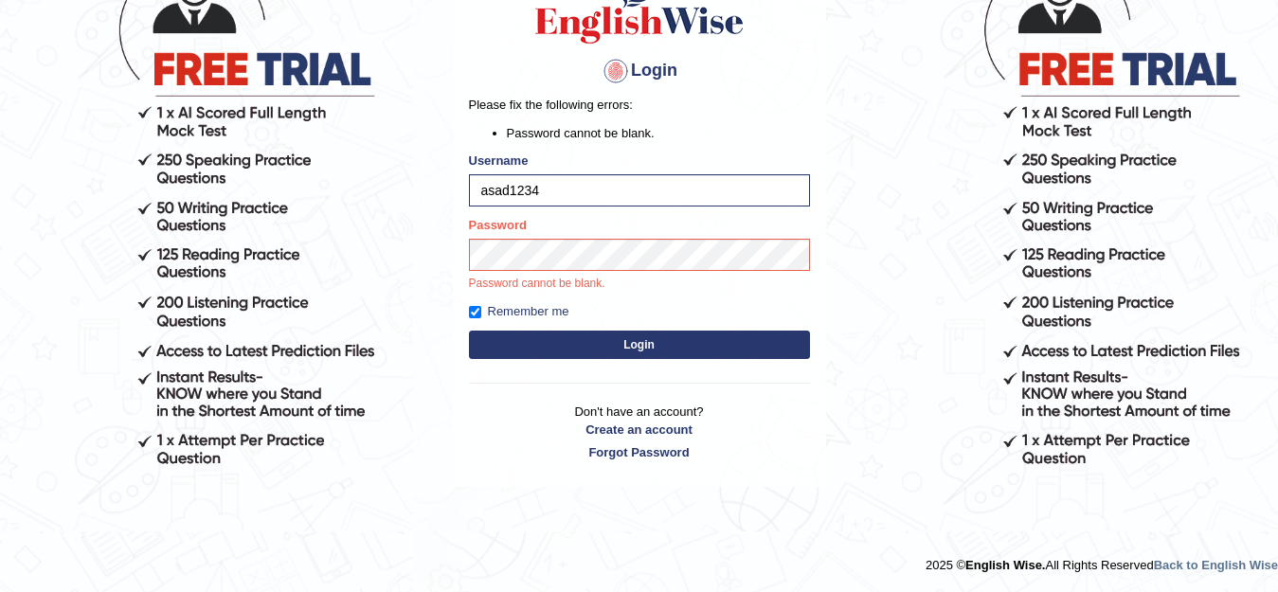
click at [545, 269] on form "Please fix the following errors: Password cannot be blank. Username asad1234 Pa…" at bounding box center [639, 229] width 341 height 267
click at [507, 339] on button "Login" at bounding box center [639, 345] width 341 height 28
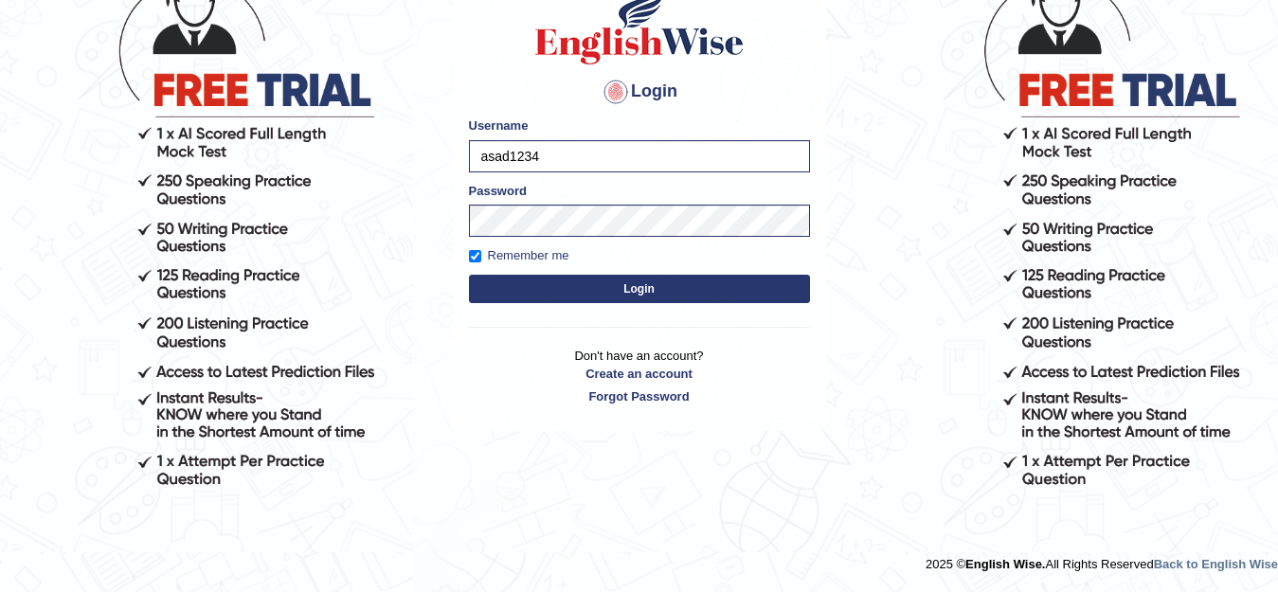
scroll to position [167, 0]
click at [507, 339] on div "Login Please fix the following errors: Username asad1234 Password Remember me L…" at bounding box center [639, 193] width 373 height 474
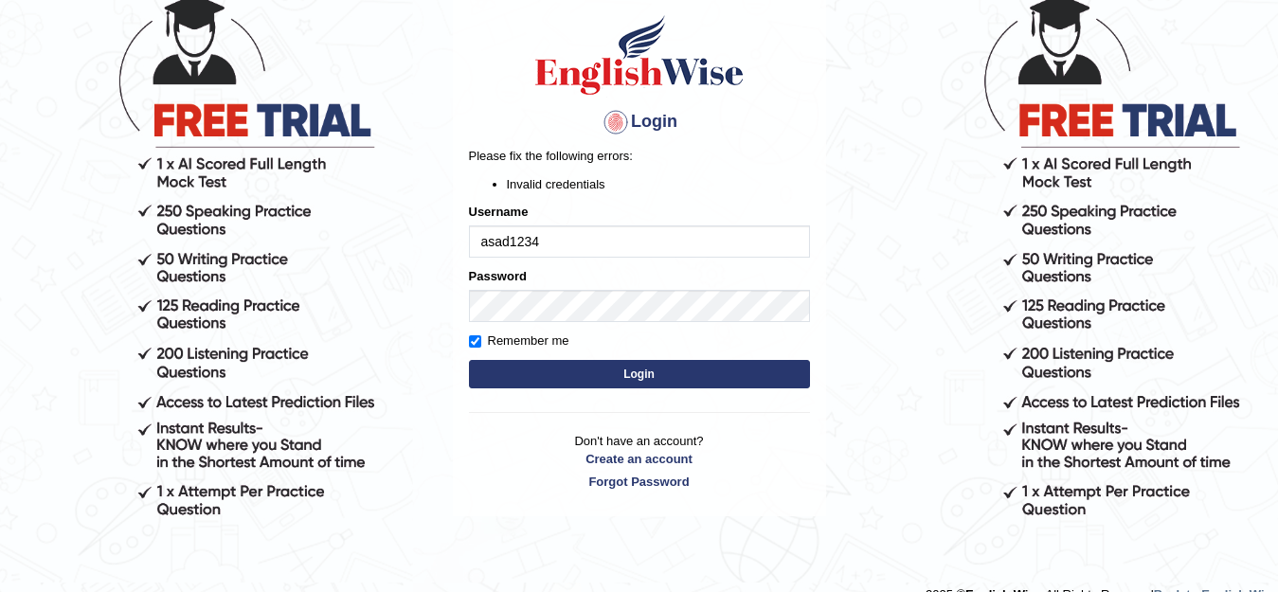
scroll to position [167, 0]
